Goal: Transaction & Acquisition: Purchase product/service

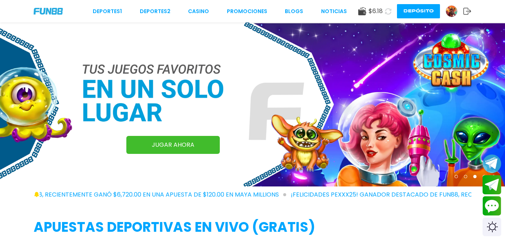
click at [409, 12] on button "Depósito" at bounding box center [418, 11] width 43 height 14
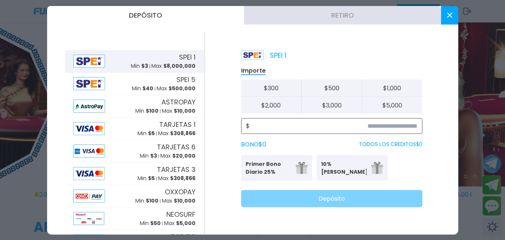
click at [379, 128] on input at bounding box center [334, 125] width 168 height 9
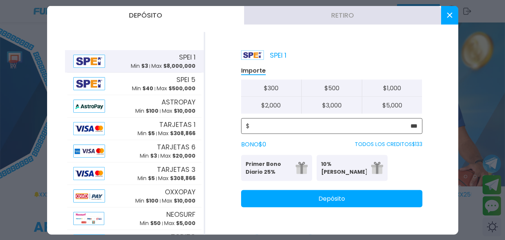
type input "***"
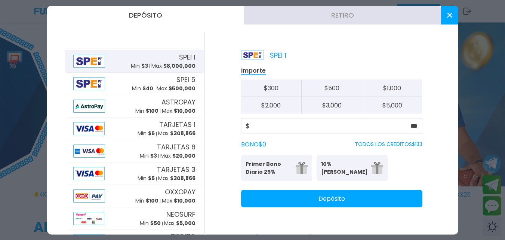
click at [278, 164] on p "Primer Bono Diario 25%" at bounding box center [269, 168] width 46 height 16
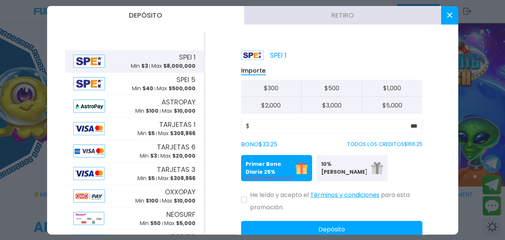
click at [322, 233] on button "Depósito" at bounding box center [331, 228] width 181 height 17
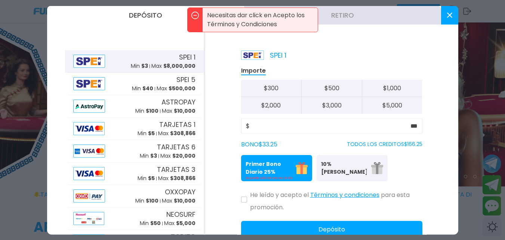
click at [246, 197] on button at bounding box center [244, 199] width 6 height 6
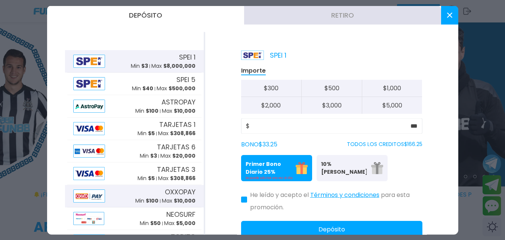
click at [101, 198] on img at bounding box center [89, 195] width 32 height 13
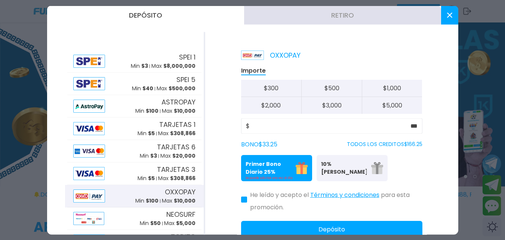
click at [243, 198] on icon at bounding box center [244, 199] width 4 height 3
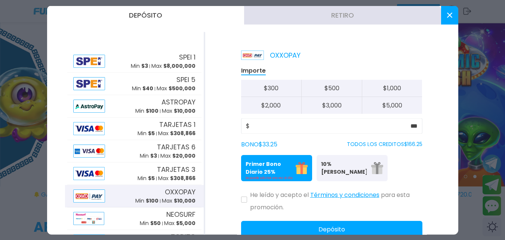
click at [323, 224] on button "Depósito" at bounding box center [331, 228] width 181 height 17
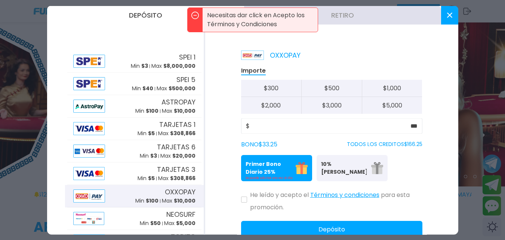
click at [243, 199] on icon at bounding box center [244, 199] width 3 height 3
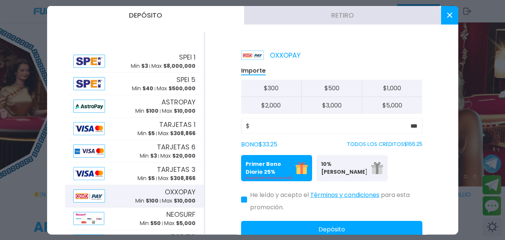
click at [243, 199] on icon at bounding box center [244, 199] width 3 height 3
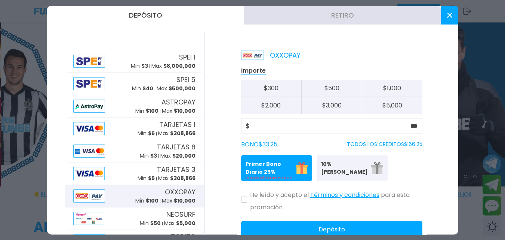
click at [333, 231] on button "Depósito" at bounding box center [331, 228] width 181 height 17
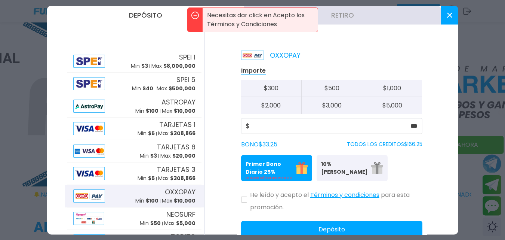
click at [246, 202] on button at bounding box center [244, 199] width 6 height 6
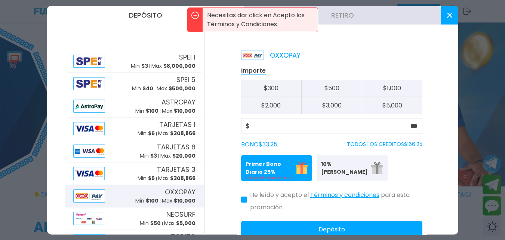
click at [323, 225] on button "Depósito" at bounding box center [331, 228] width 181 height 17
